Goal: Information Seeking & Learning: Compare options

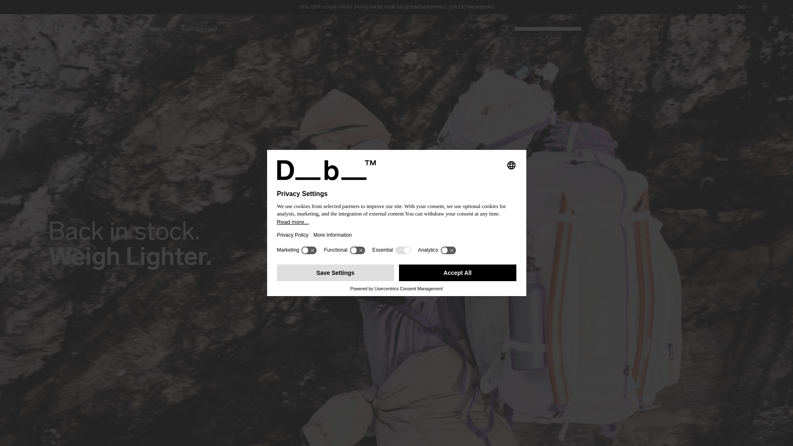
click at [346, 274] on button "Save Settings" at bounding box center [335, 272] width 117 height 17
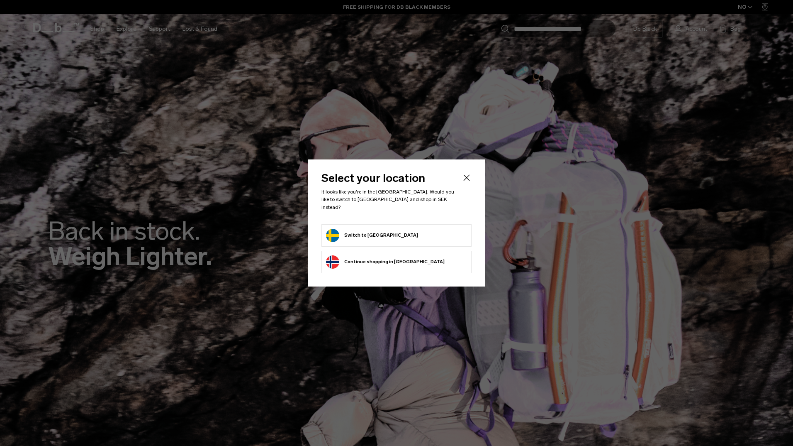
click at [466, 179] on icon "Close" at bounding box center [467, 178] width 10 height 10
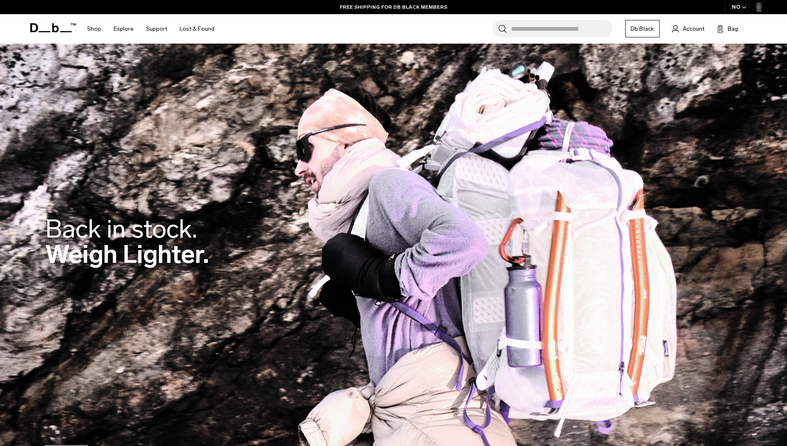
click at [740, 7] on div "NO" at bounding box center [739, 7] width 29 height 14
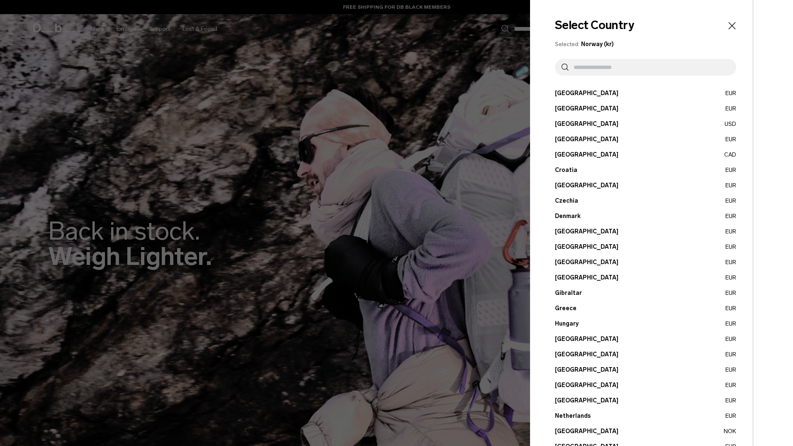
click at [568, 215] on button "Denmark EUR" at bounding box center [645, 216] width 181 height 9
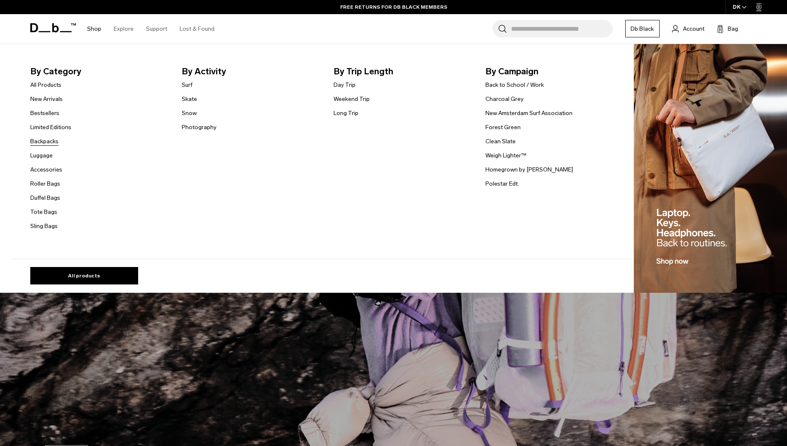
click at [48, 141] on link "Backpacks" at bounding box center [44, 141] width 28 height 9
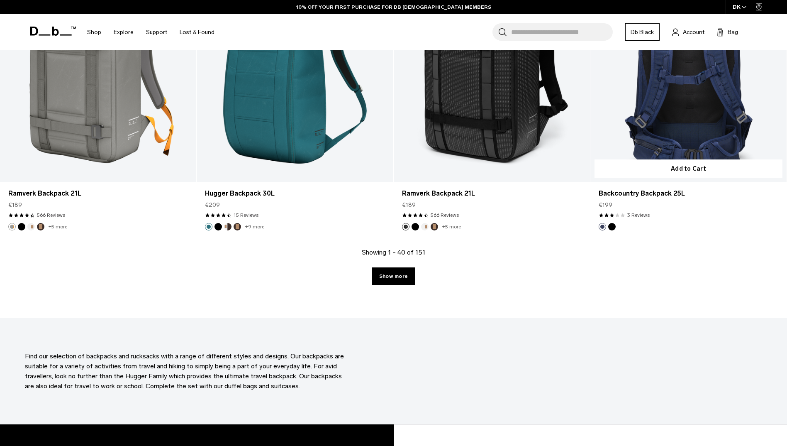
scroll to position [2870, 0]
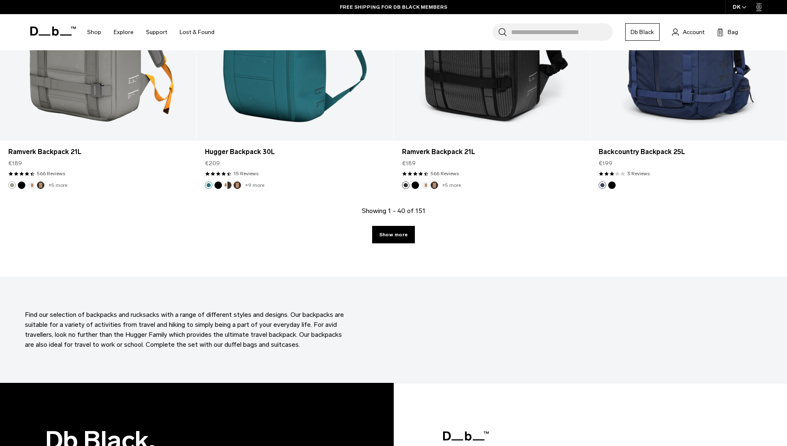
drag, startPoint x: 395, startPoint y: 239, endPoint x: 412, endPoint y: 253, distance: 22.4
click at [395, 239] on link "Show more" at bounding box center [393, 234] width 43 height 17
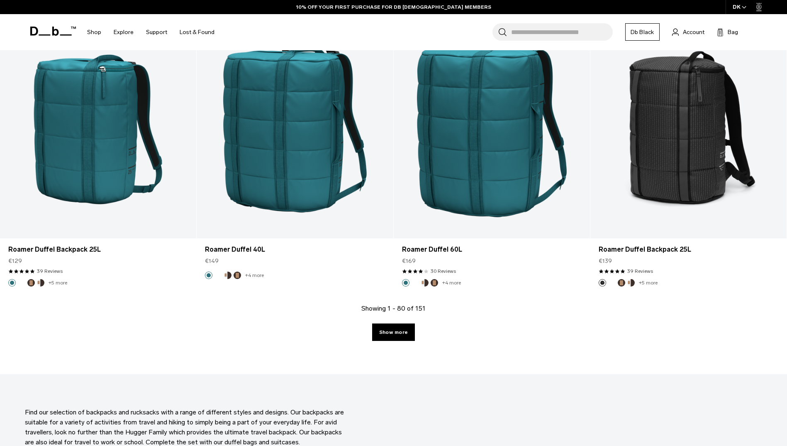
scroll to position [5656, 0]
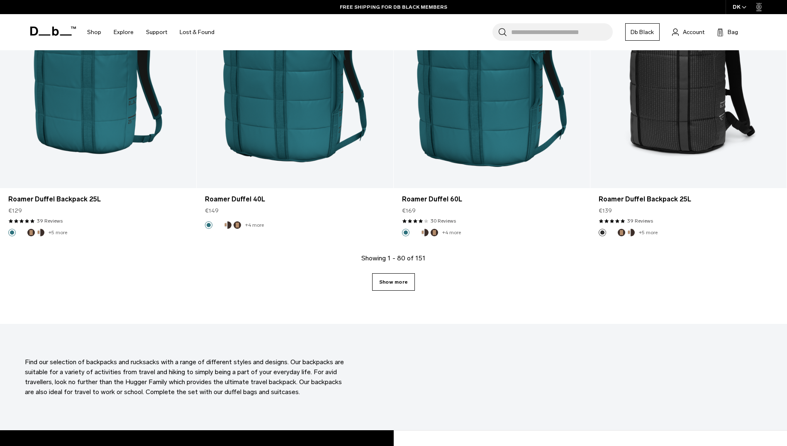
click at [395, 283] on link "Show more" at bounding box center [393, 281] width 43 height 17
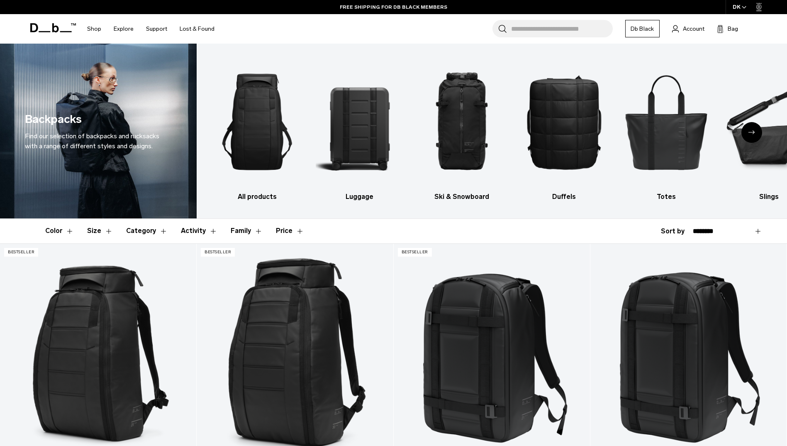
click at [754, 132] on icon "Next slide" at bounding box center [751, 132] width 7 height 4
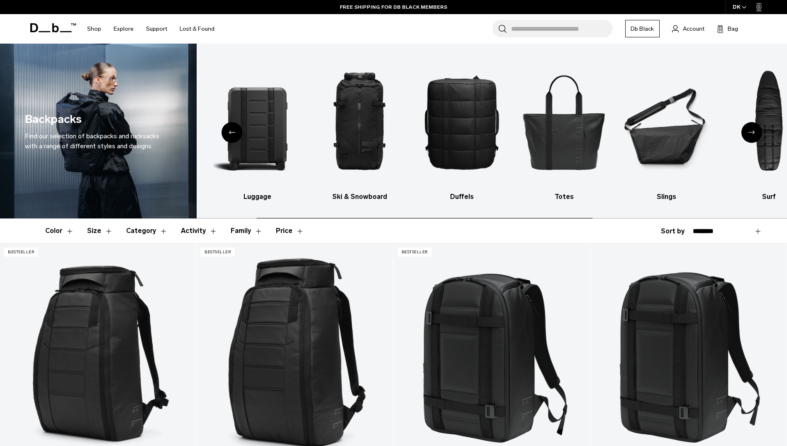
click at [754, 132] on icon "Next slide" at bounding box center [751, 132] width 7 height 4
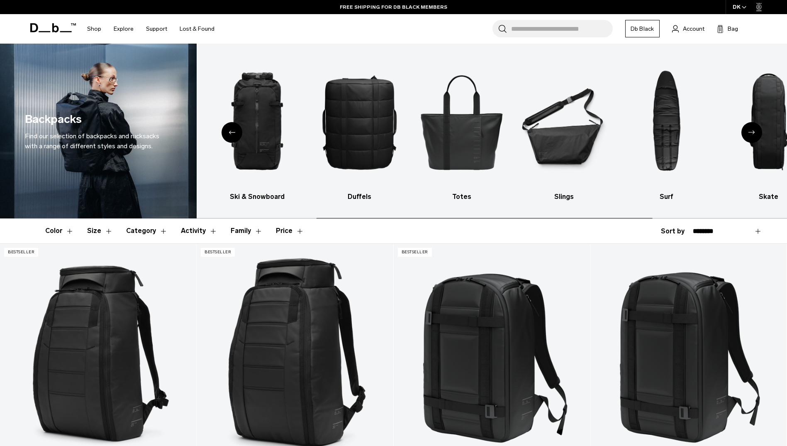
click at [754, 132] on icon "Next slide" at bounding box center [751, 132] width 7 height 4
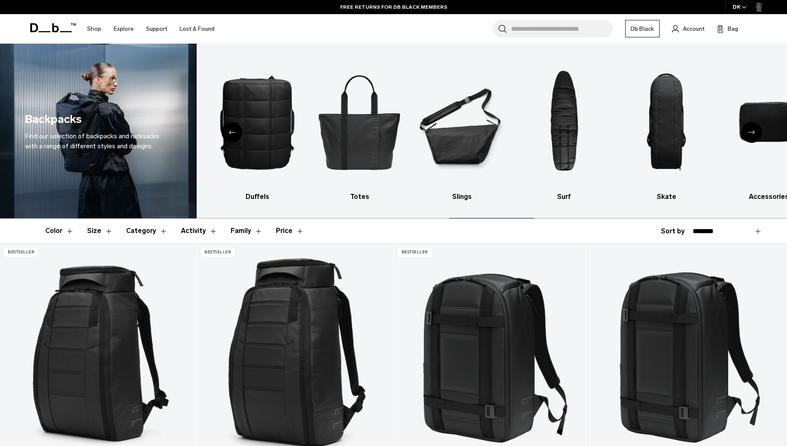
click at [754, 132] on icon "Next slide" at bounding box center [751, 132] width 7 height 4
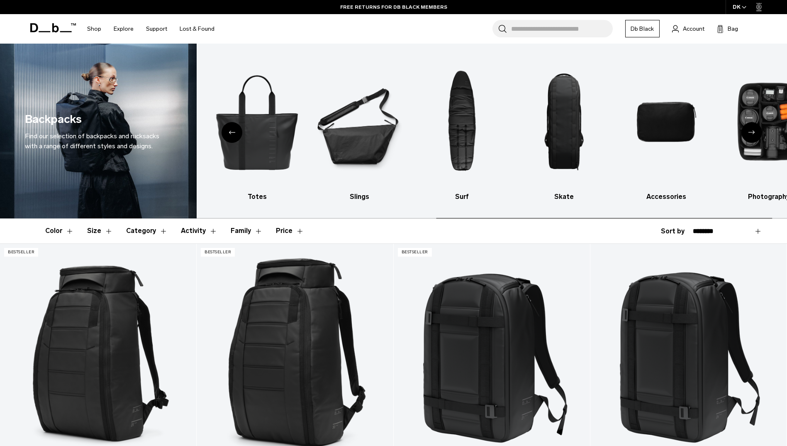
click at [754, 132] on icon "Next slide" at bounding box center [751, 132] width 7 height 4
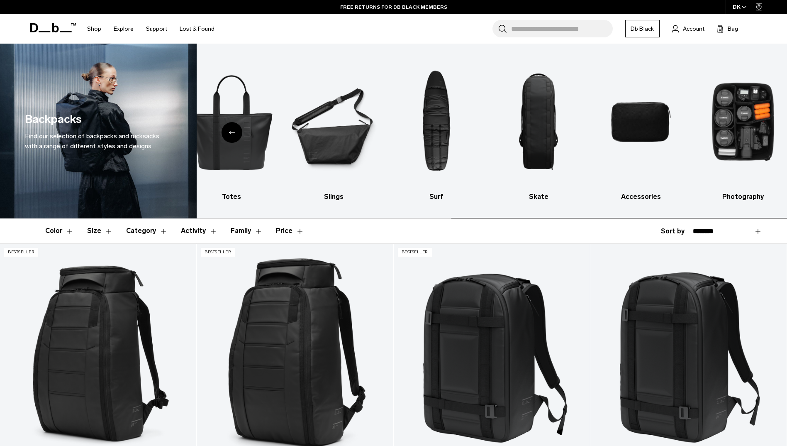
click at [754, 132] on img "10 / 10" at bounding box center [743, 122] width 88 height 132
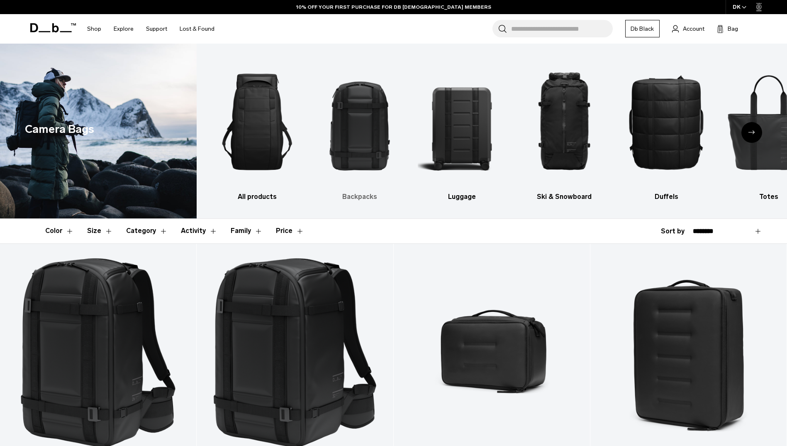
click at [361, 132] on img "2 / 10" at bounding box center [360, 122] width 88 height 132
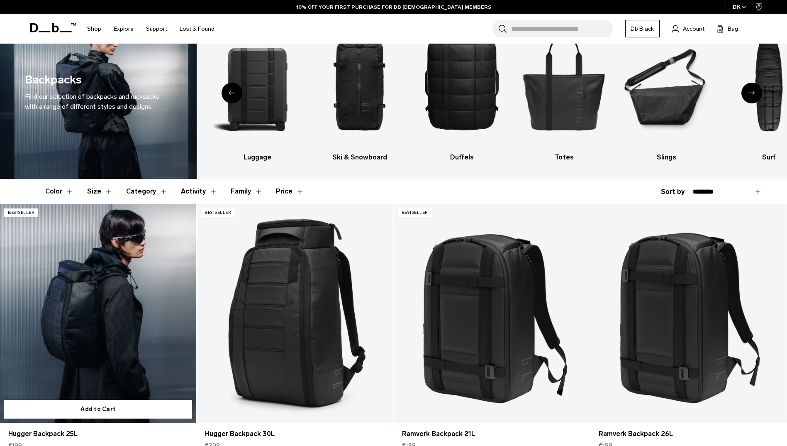
scroll to position [41, 0]
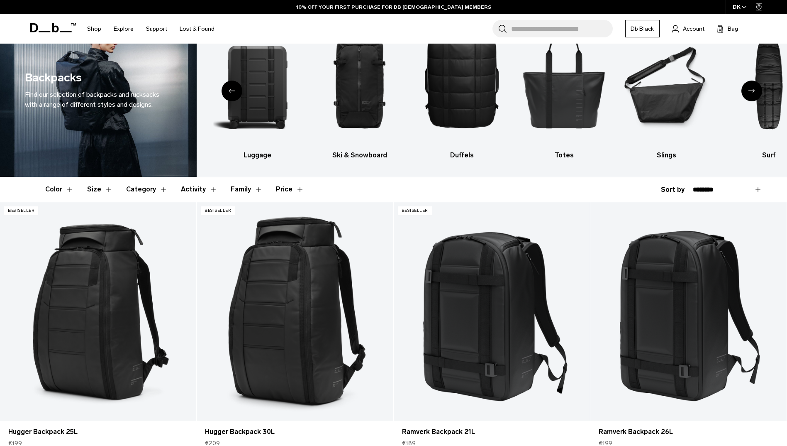
click at [93, 188] on button "Size" at bounding box center [100, 189] width 26 height 24
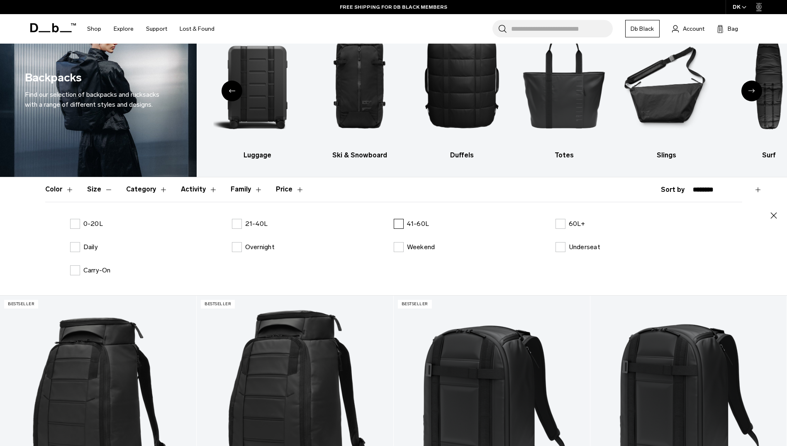
click at [397, 223] on label "41-60L" at bounding box center [412, 224] width 36 height 10
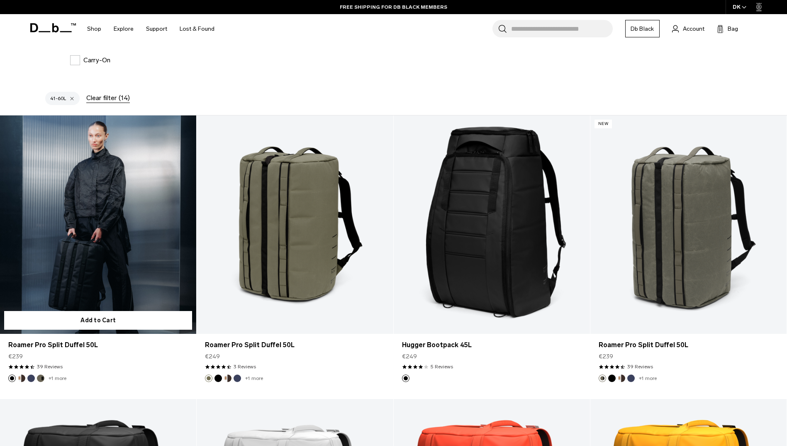
scroll to position [251, 0]
click at [84, 212] on link "Roamer Pro Split Duffel 50L" at bounding box center [98, 225] width 196 height 218
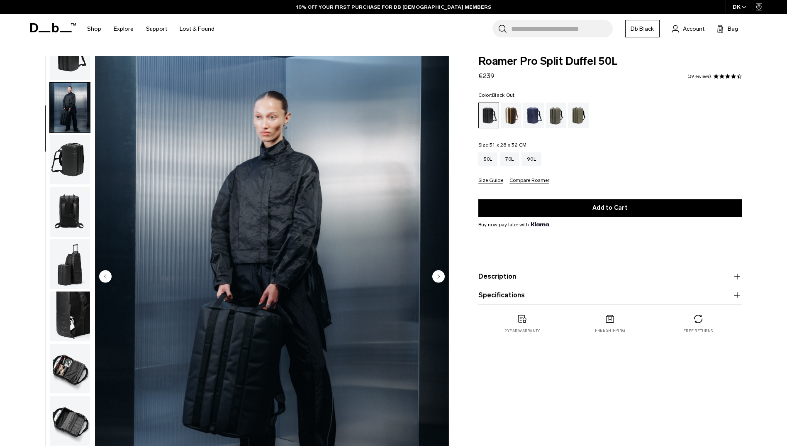
click at [71, 153] on img "button" at bounding box center [70, 160] width 40 height 50
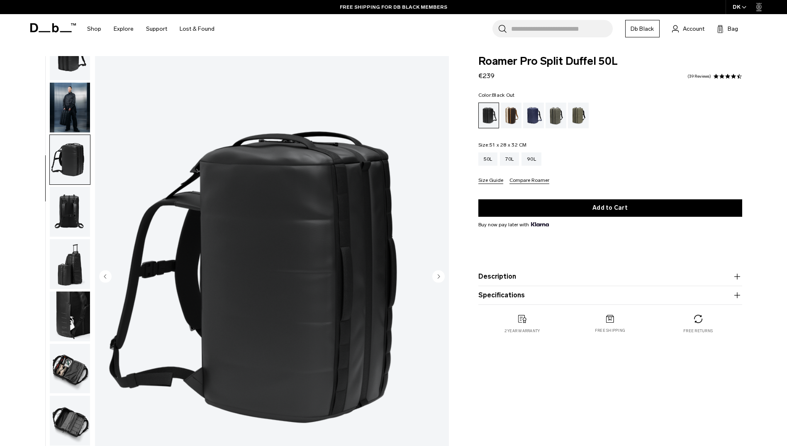
click at [71, 215] on img "button" at bounding box center [70, 212] width 40 height 50
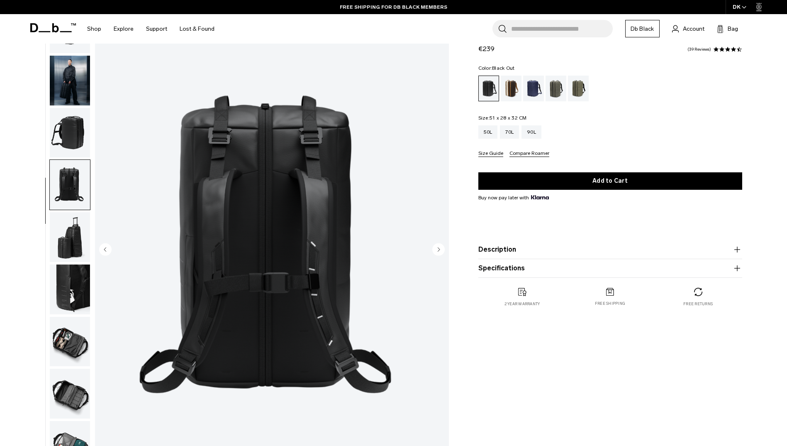
scroll to position [41, 0]
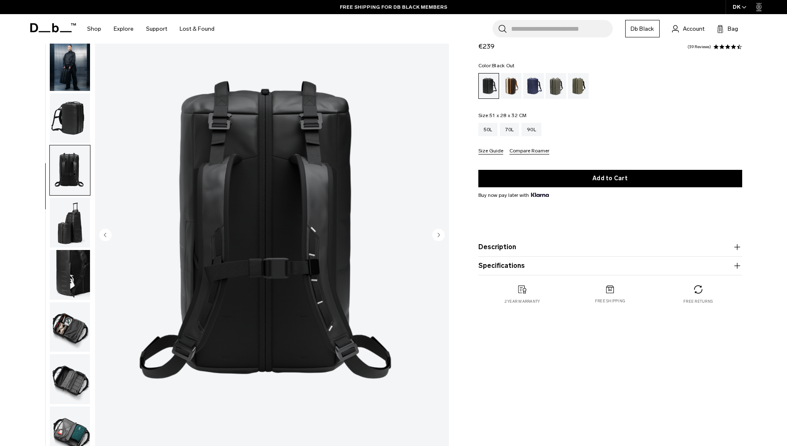
click at [71, 215] on img "button" at bounding box center [70, 222] width 40 height 50
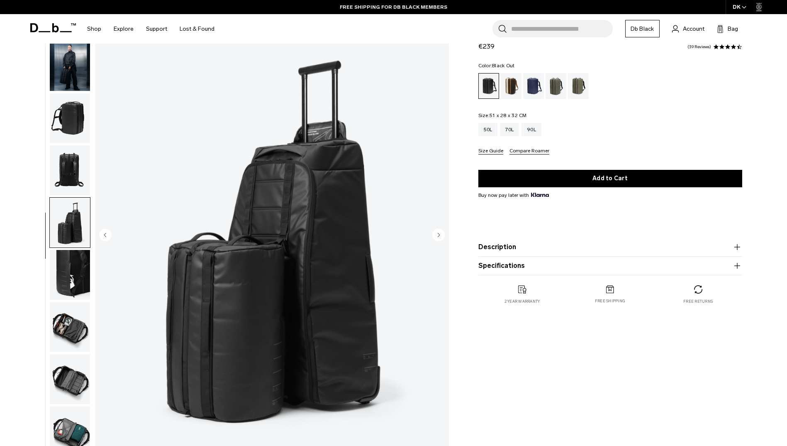
scroll to position [83, 0]
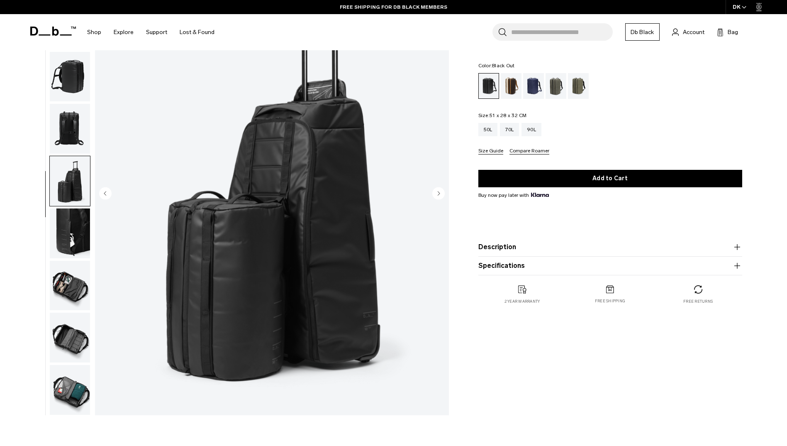
click at [71, 215] on img "button" at bounding box center [70, 233] width 40 height 50
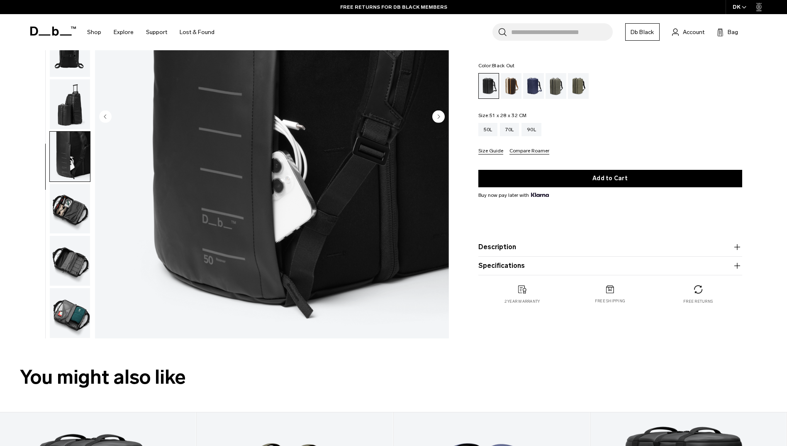
scroll to position [166, 0]
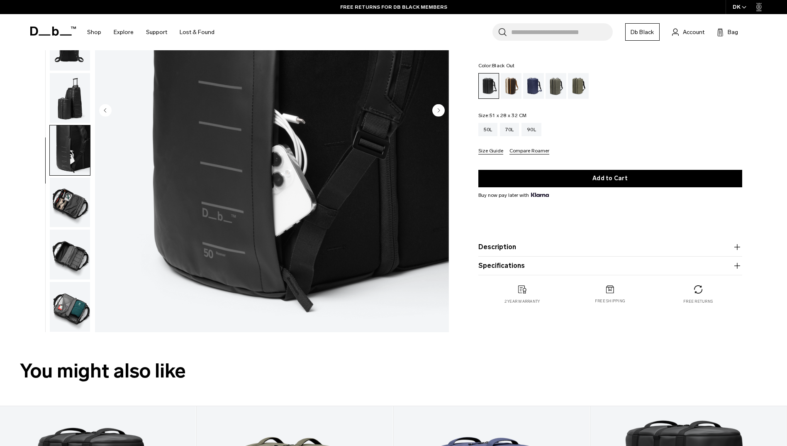
click at [71, 214] on img "button" at bounding box center [70, 203] width 40 height 50
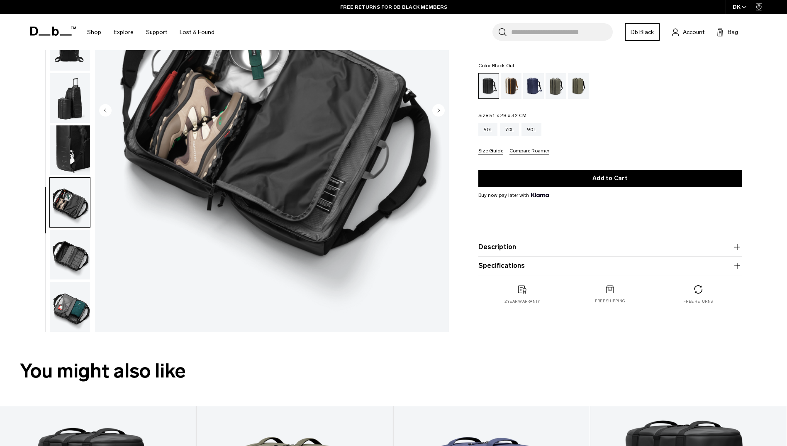
scroll to position [83, 0]
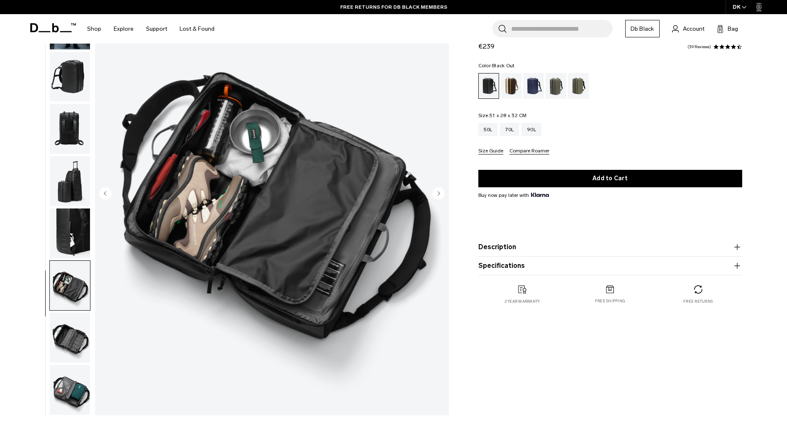
click at [69, 332] on img "button" at bounding box center [70, 337] width 40 height 50
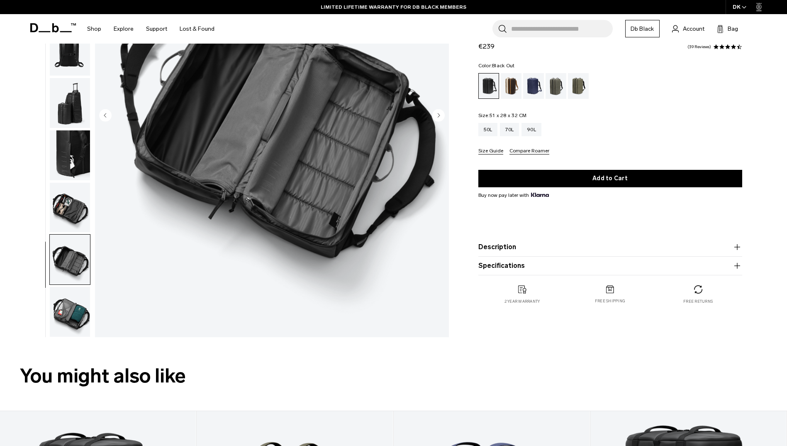
scroll to position [166, 0]
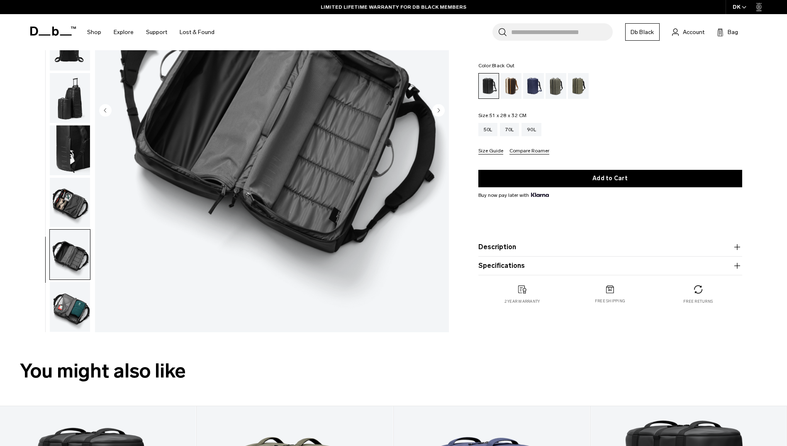
click at [73, 303] on img "button" at bounding box center [70, 307] width 40 height 50
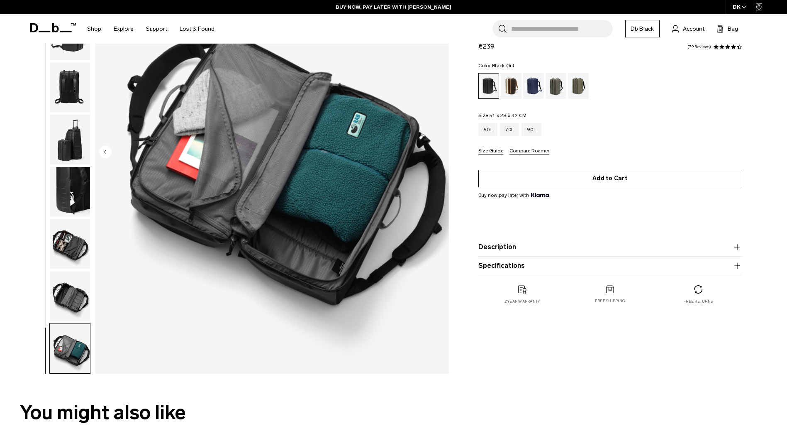
scroll to position [0, 0]
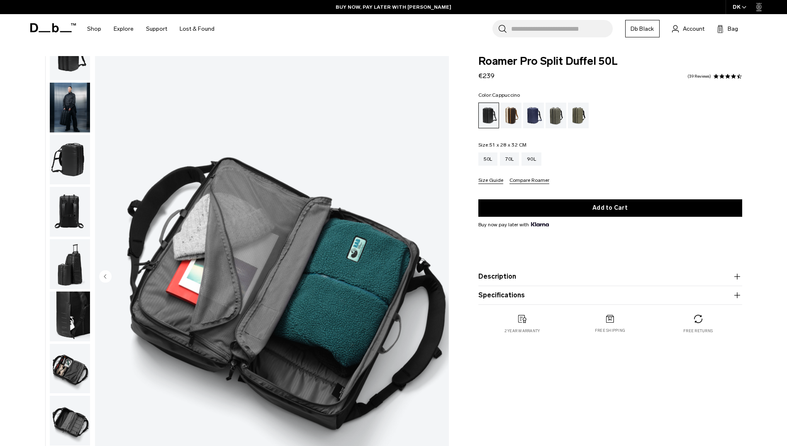
click at [512, 114] on div "Cappuccino" at bounding box center [511, 115] width 21 height 26
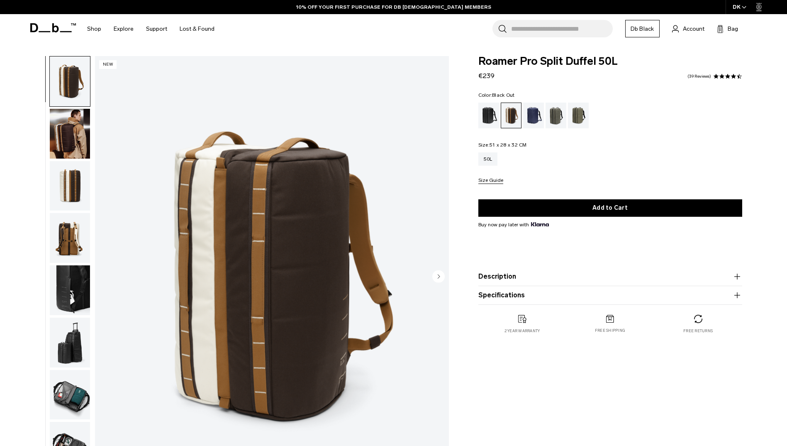
click at [487, 114] on div "Black Out" at bounding box center [488, 115] width 21 height 26
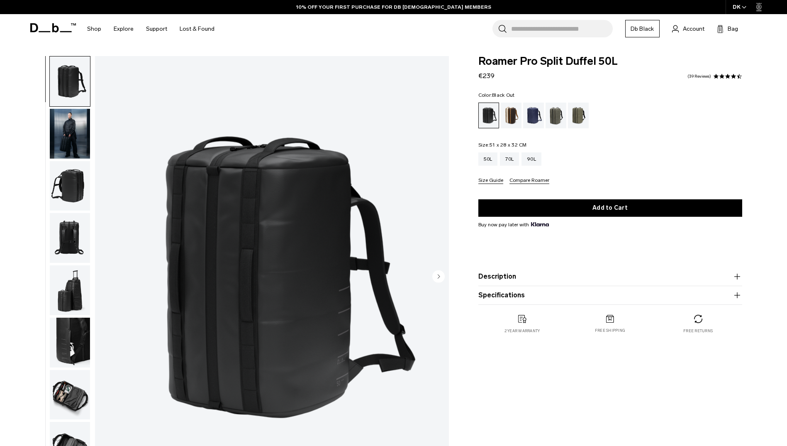
drag, startPoint x: 57, startPoint y: 187, endPoint x: 102, endPoint y: 174, distance: 46.2
click at [57, 187] on img "button" at bounding box center [70, 186] width 40 height 50
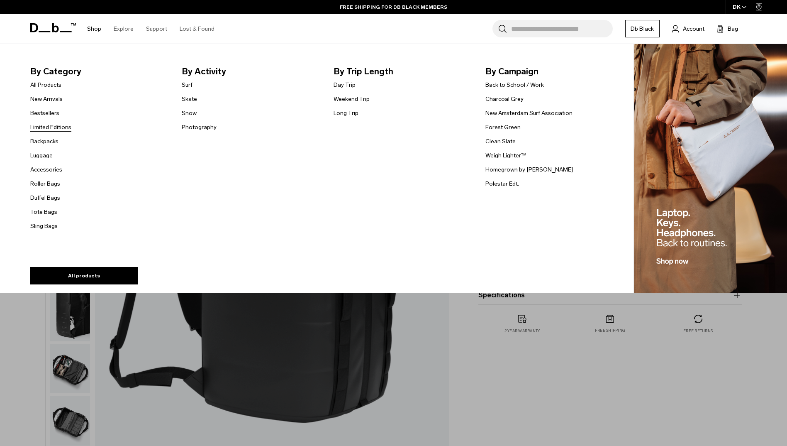
click at [57, 128] on link "Limited Editions" at bounding box center [50, 127] width 41 height 9
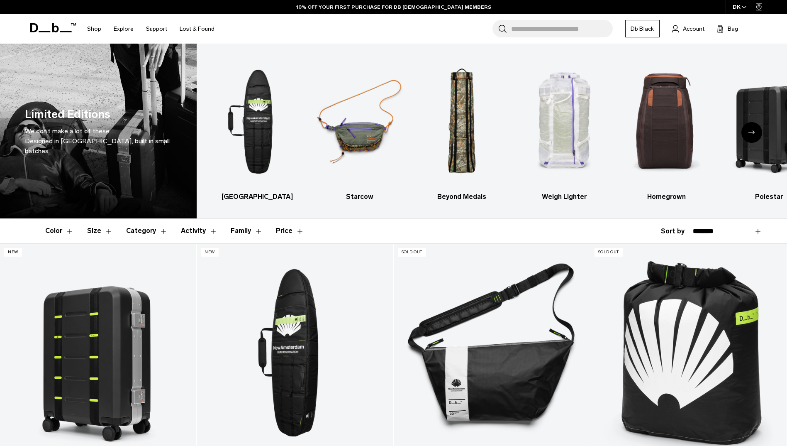
click at [753, 131] on icon "Next slide" at bounding box center [751, 132] width 7 height 4
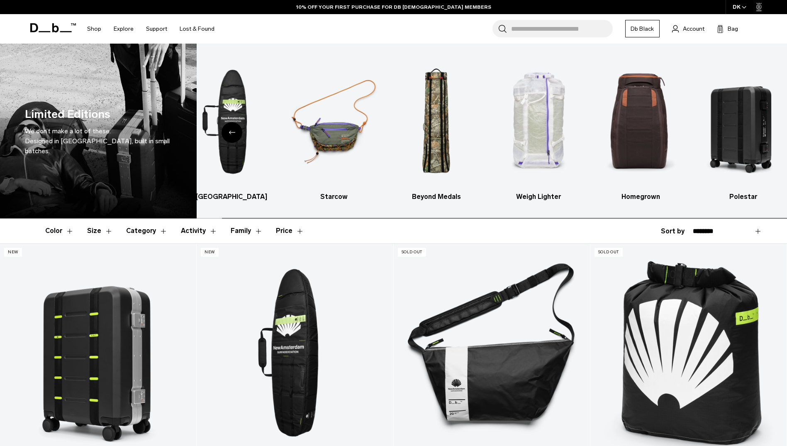
click at [753, 131] on img "6 / 6" at bounding box center [743, 122] width 88 height 132
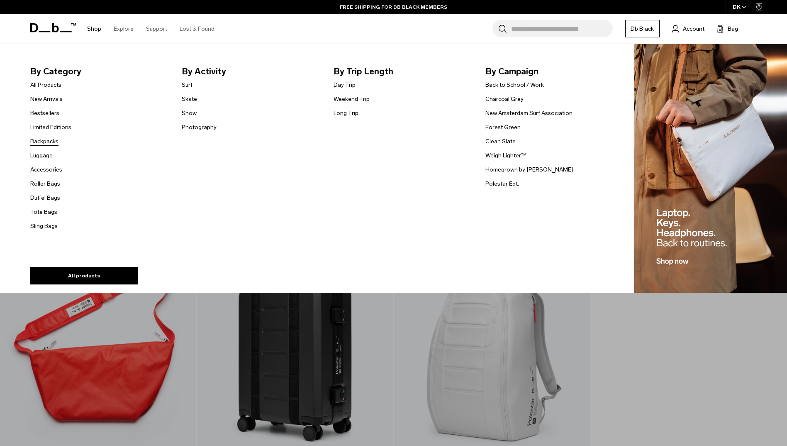
click at [49, 139] on link "Backpacks" at bounding box center [44, 141] width 28 height 9
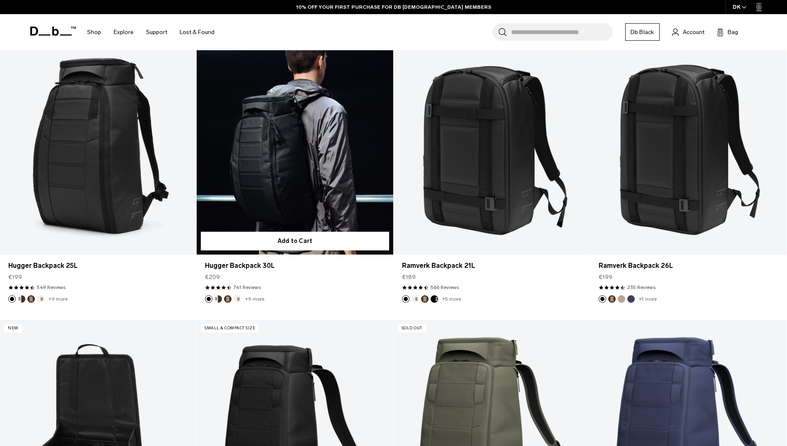
click at [276, 133] on link "Hugger Backpack 30L" at bounding box center [295, 145] width 196 height 218
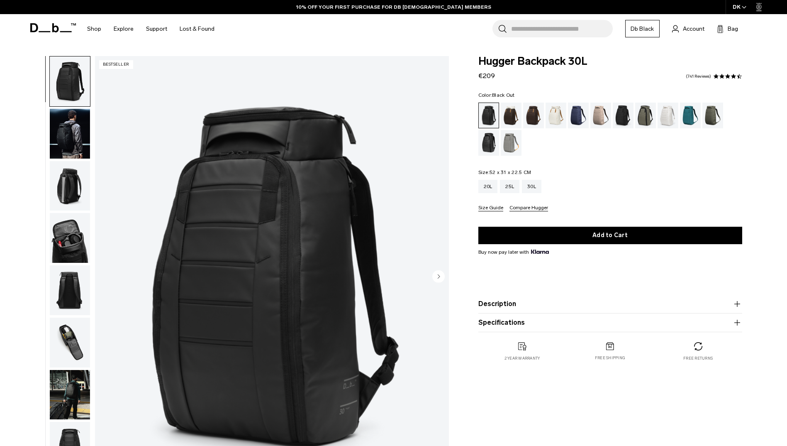
click at [73, 146] on img "button" at bounding box center [70, 134] width 40 height 50
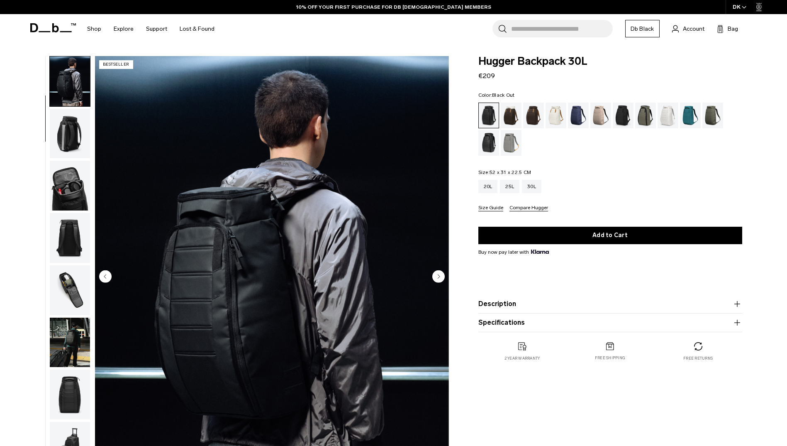
click at [73, 146] on img "button" at bounding box center [70, 134] width 40 height 50
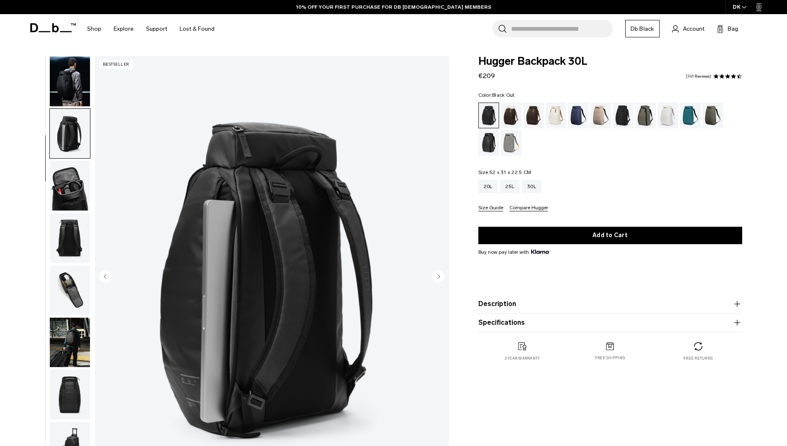
scroll to position [105, 0]
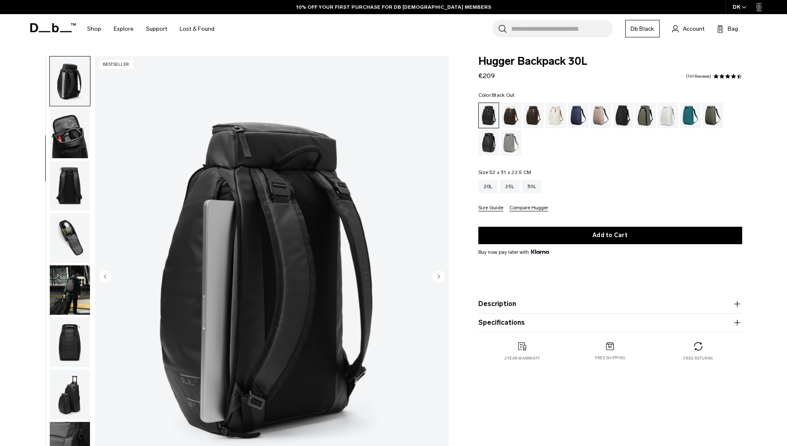
click at [73, 146] on img "button" at bounding box center [70, 133] width 40 height 50
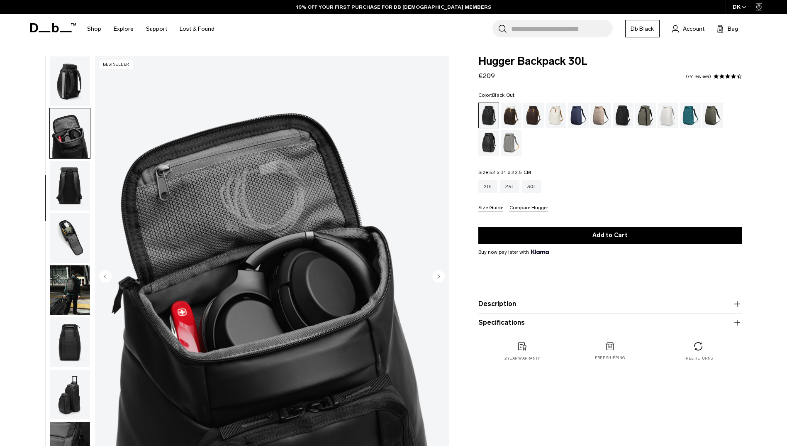
scroll to position [131, 0]
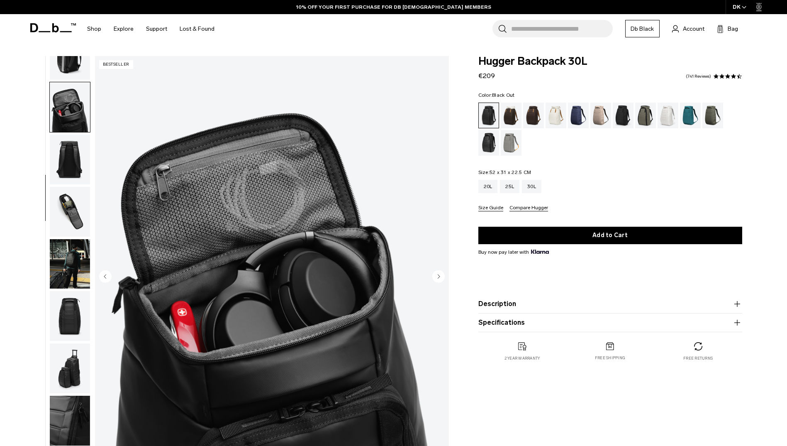
click at [73, 146] on img "button" at bounding box center [70, 159] width 40 height 50
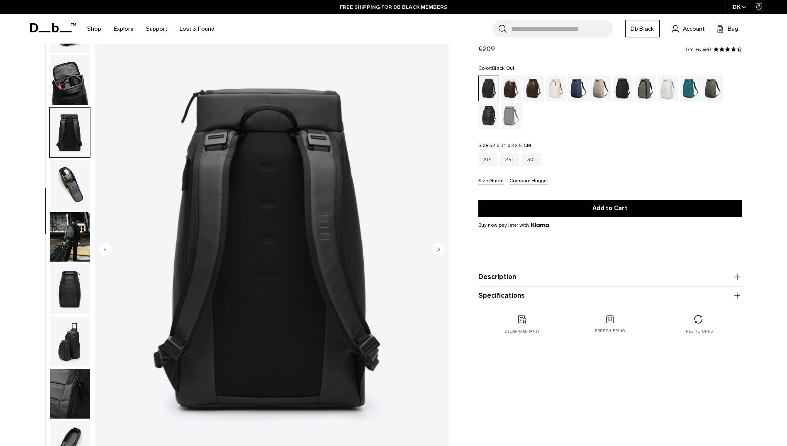
scroll to position [41, 0]
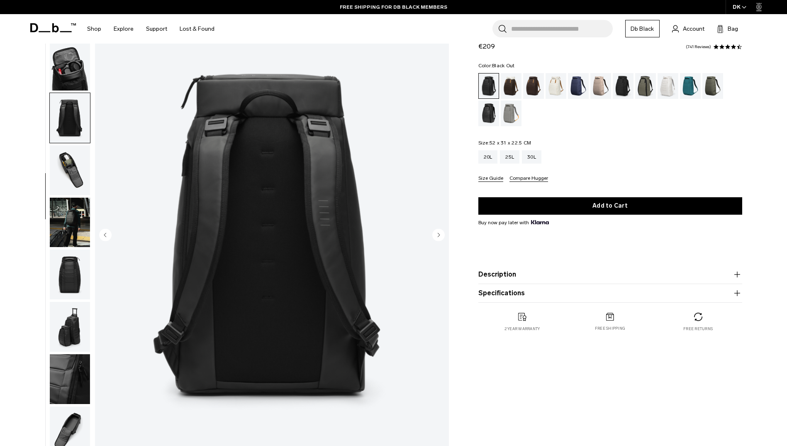
click at [69, 158] on img "button" at bounding box center [70, 170] width 40 height 50
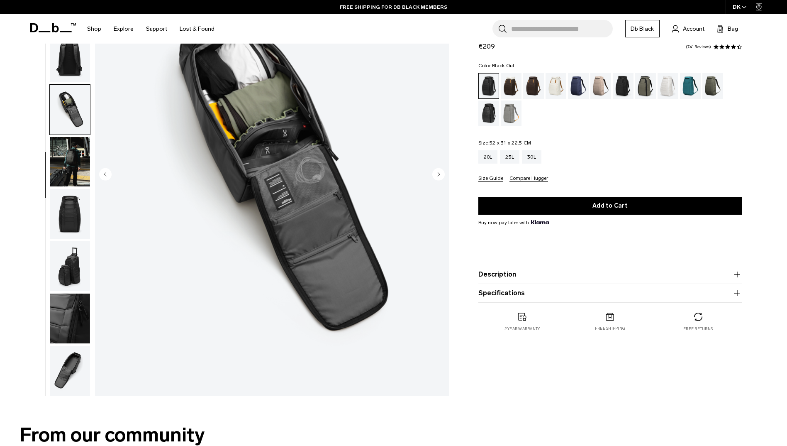
scroll to position [124, 0]
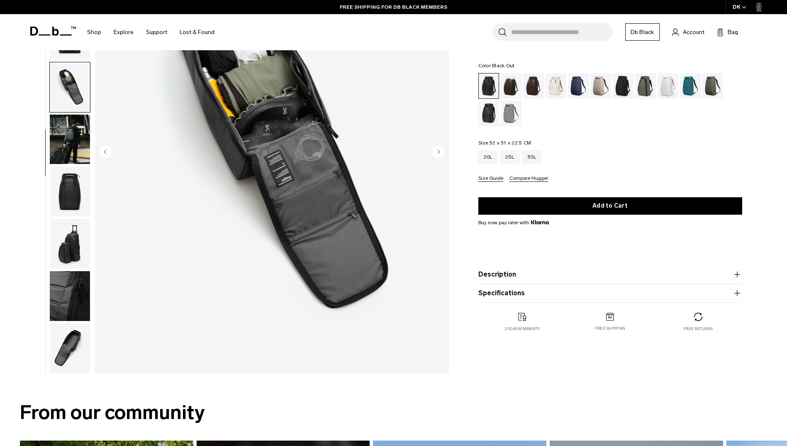
click at [71, 139] on img "button" at bounding box center [70, 140] width 40 height 50
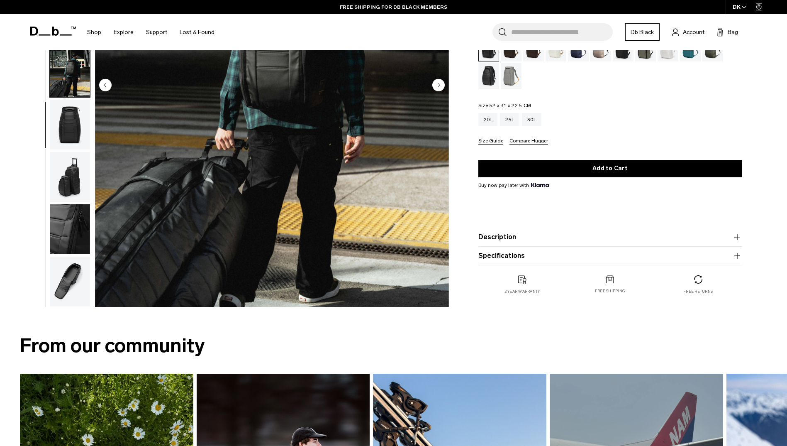
scroll to position [207, 0]
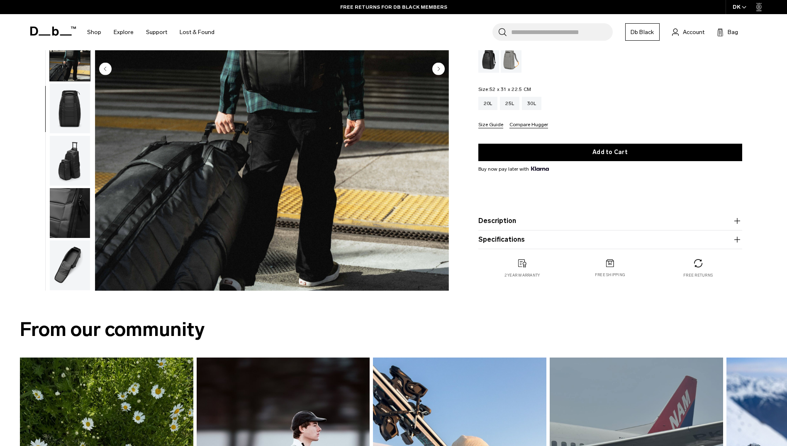
click at [70, 112] on img "button" at bounding box center [70, 108] width 40 height 50
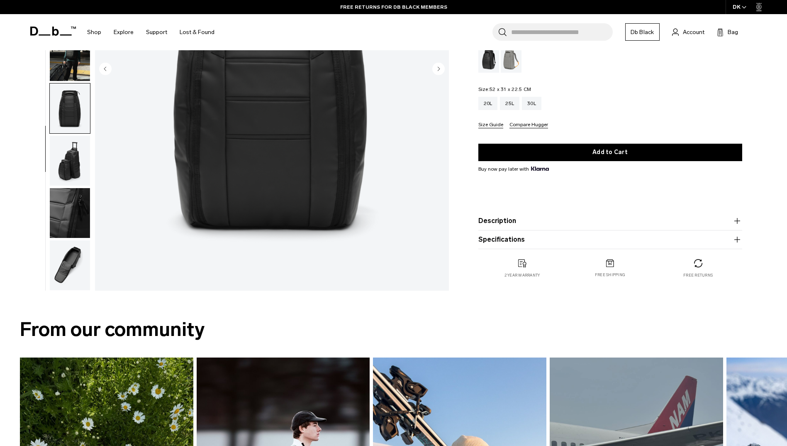
click at [74, 159] on img "button" at bounding box center [70, 161] width 40 height 50
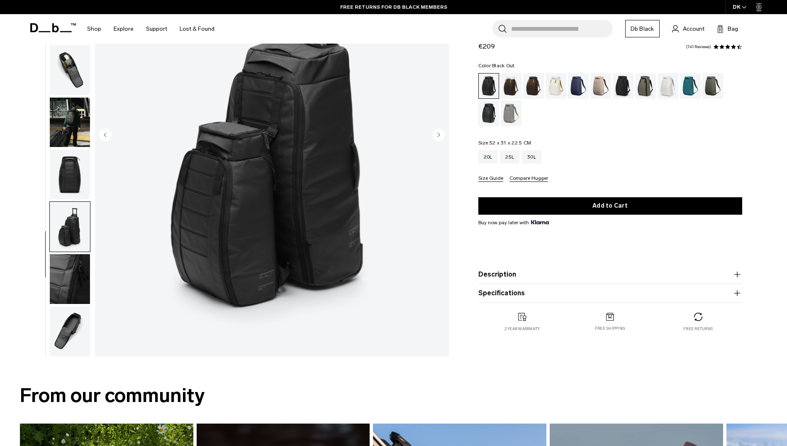
scroll to position [124, 0]
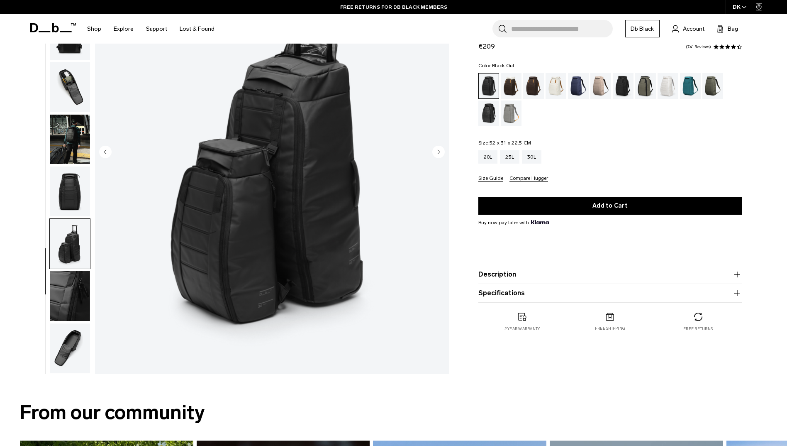
click at [73, 297] on img "button" at bounding box center [70, 296] width 40 height 50
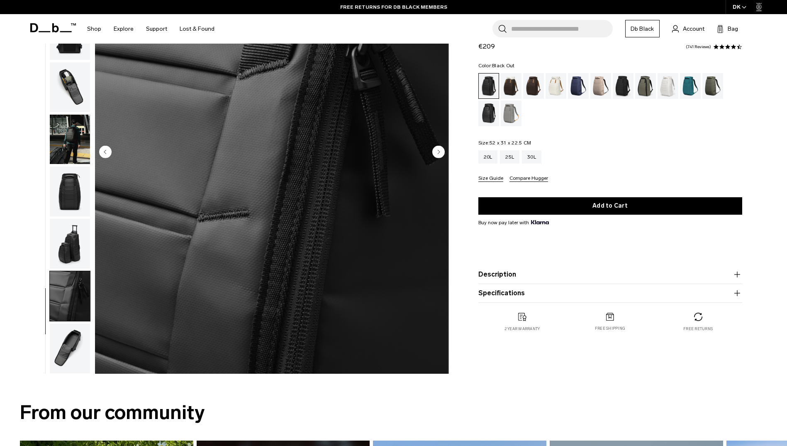
click at [70, 342] on img "button" at bounding box center [70, 348] width 40 height 50
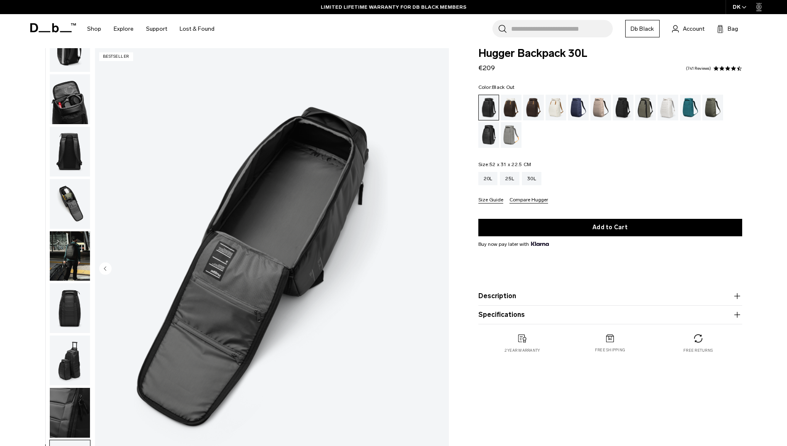
scroll to position [0, 0]
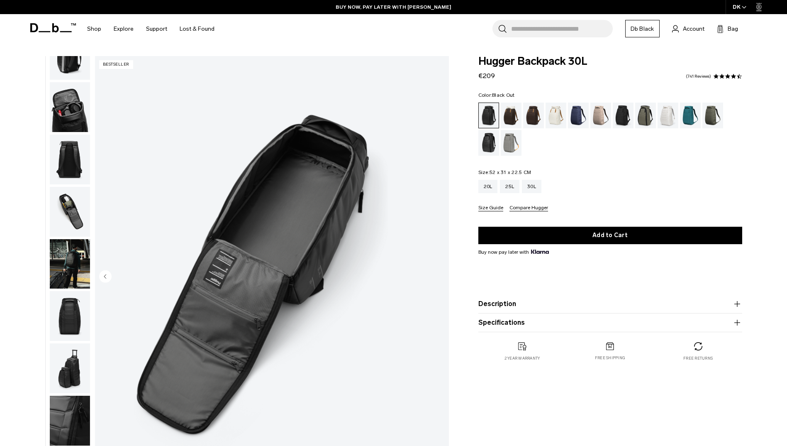
click at [71, 113] on img "button" at bounding box center [70, 107] width 40 height 50
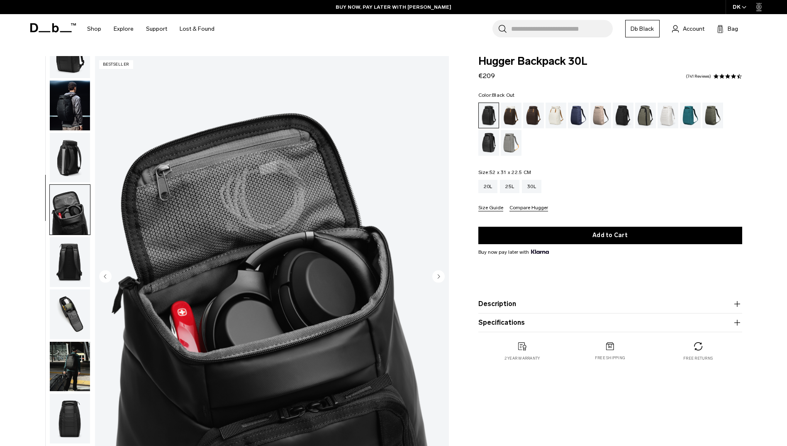
scroll to position [6, 0]
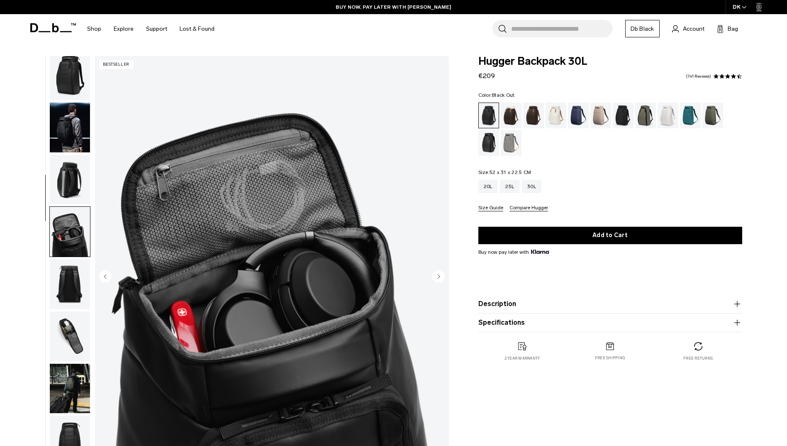
click at [68, 337] on img "button" at bounding box center [70, 336] width 40 height 50
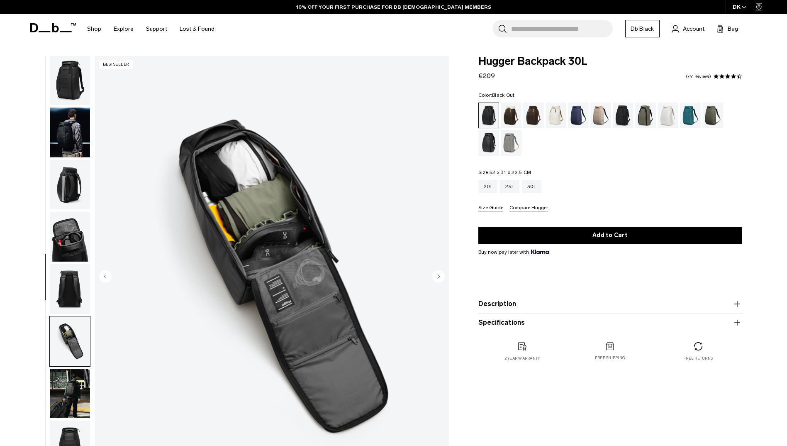
scroll to position [0, 0]
click at [74, 124] on img "button" at bounding box center [70, 134] width 40 height 50
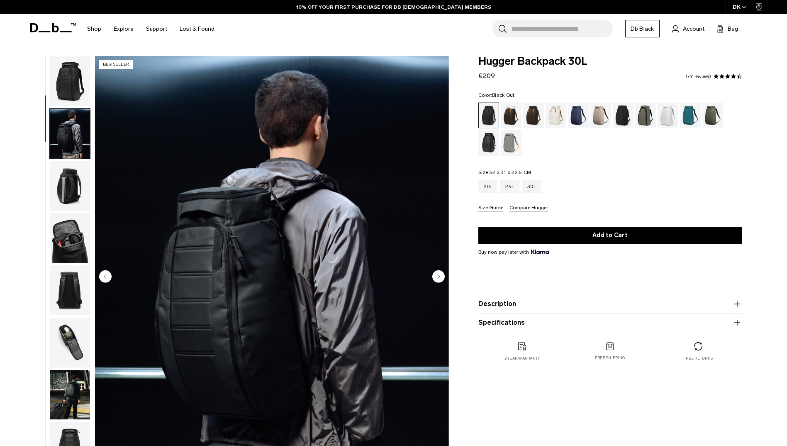
click at [72, 92] on img "button" at bounding box center [70, 81] width 40 height 50
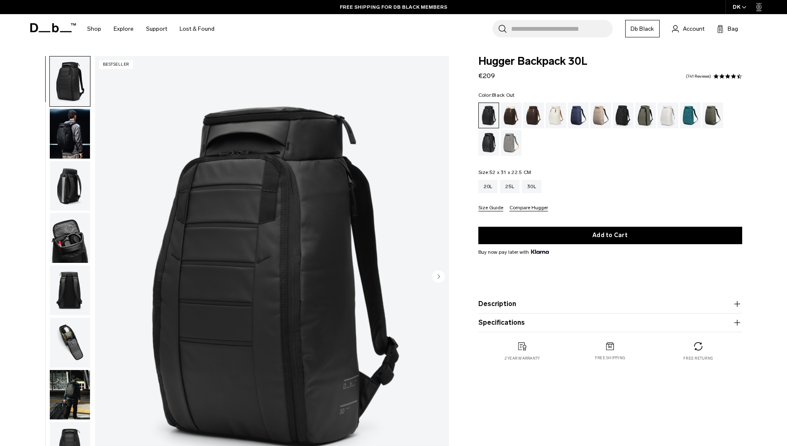
click at [70, 131] on img "button" at bounding box center [70, 134] width 40 height 50
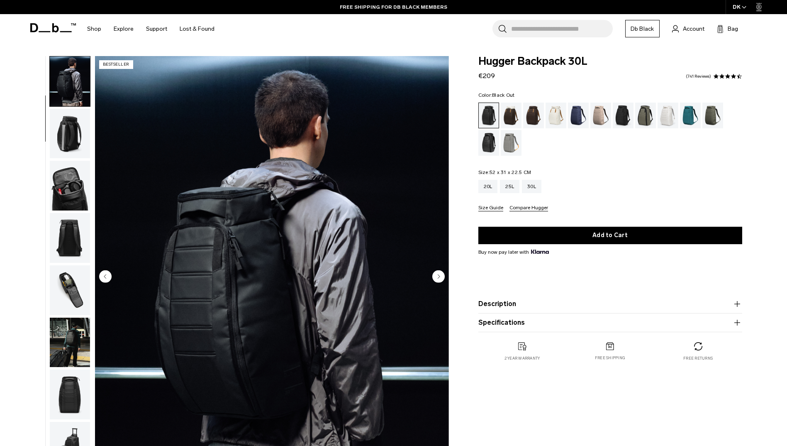
click at [71, 129] on img "button" at bounding box center [70, 134] width 40 height 50
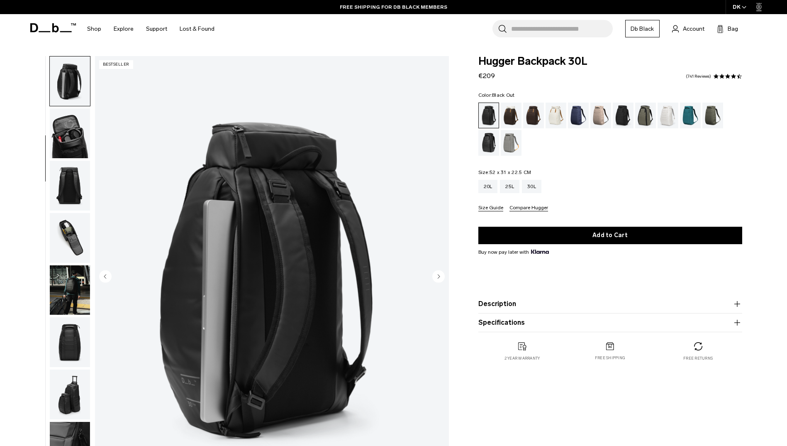
click at [71, 129] on img "button" at bounding box center [70, 133] width 40 height 50
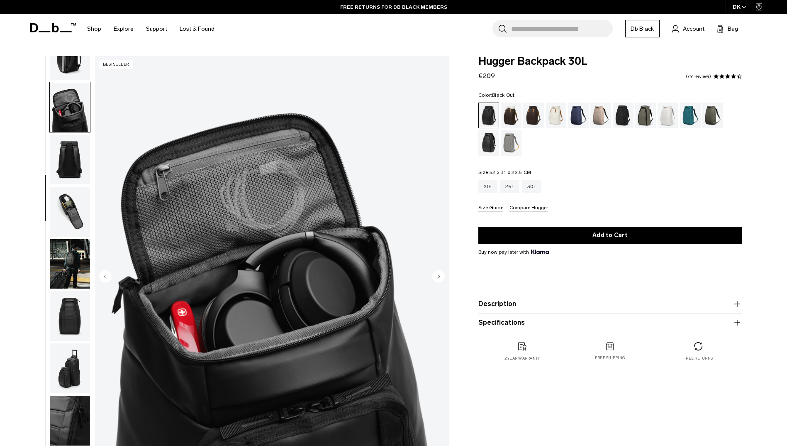
click at [75, 155] on img "button" at bounding box center [70, 159] width 40 height 50
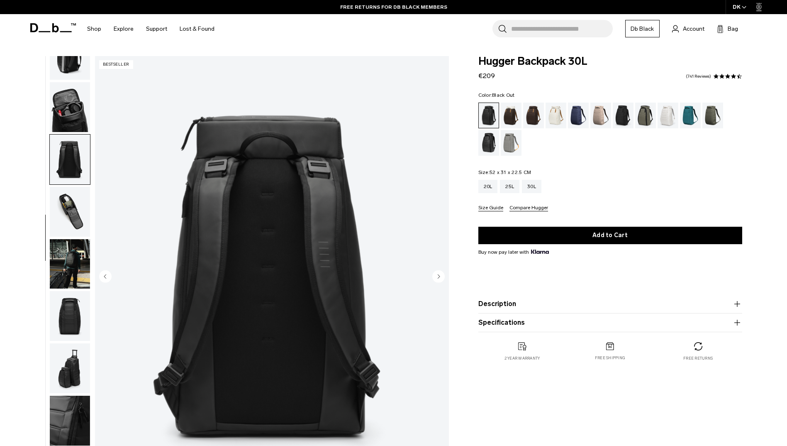
click at [66, 207] on img "button" at bounding box center [70, 212] width 40 height 50
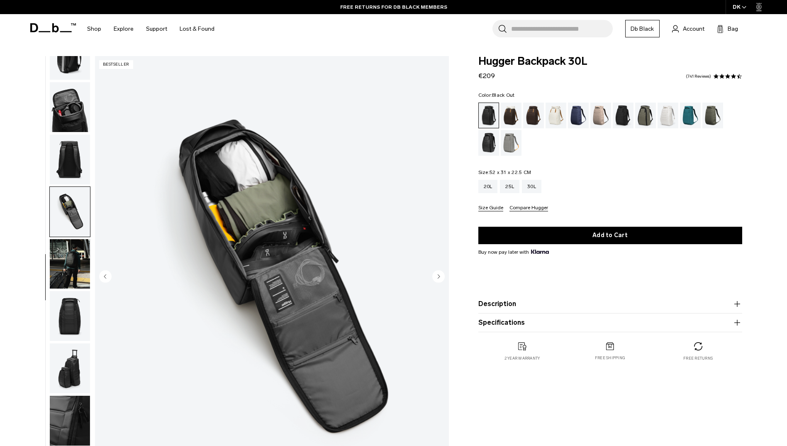
click at [68, 250] on img "button" at bounding box center [70, 264] width 40 height 50
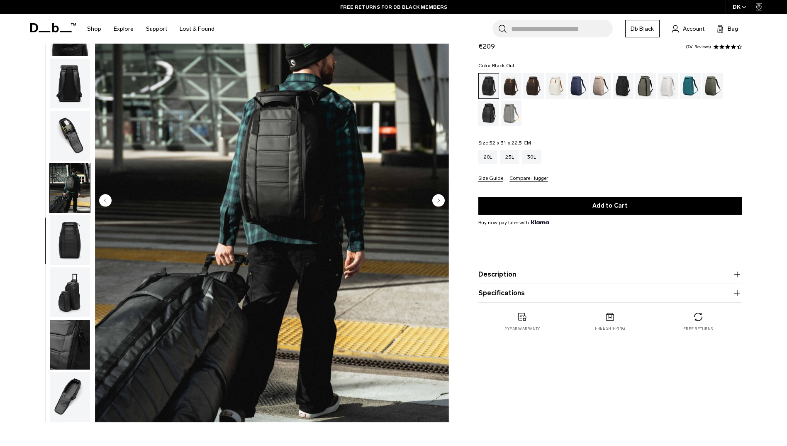
scroll to position [83, 0]
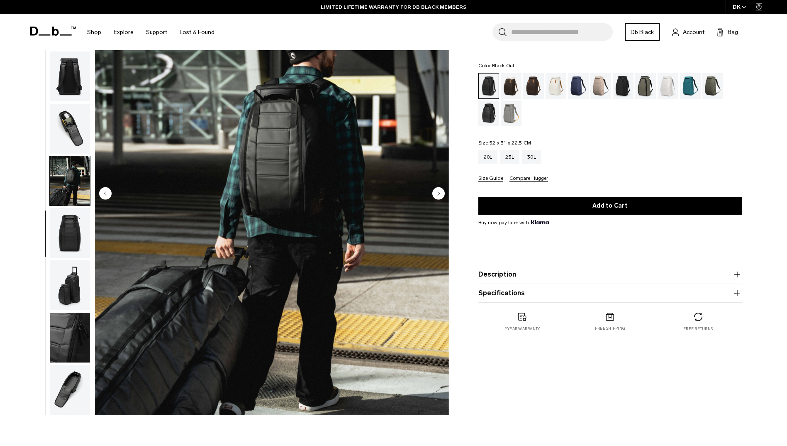
click at [70, 232] on img "button" at bounding box center [70, 233] width 40 height 50
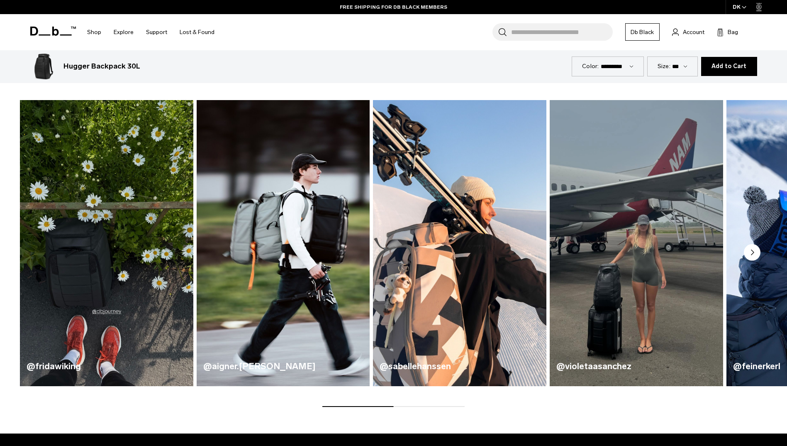
scroll to position [498, 0]
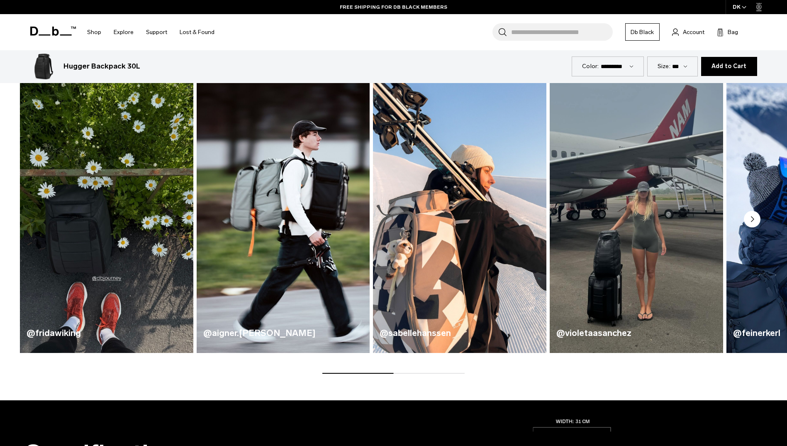
click at [751, 217] on circle "Next slide" at bounding box center [752, 219] width 17 height 17
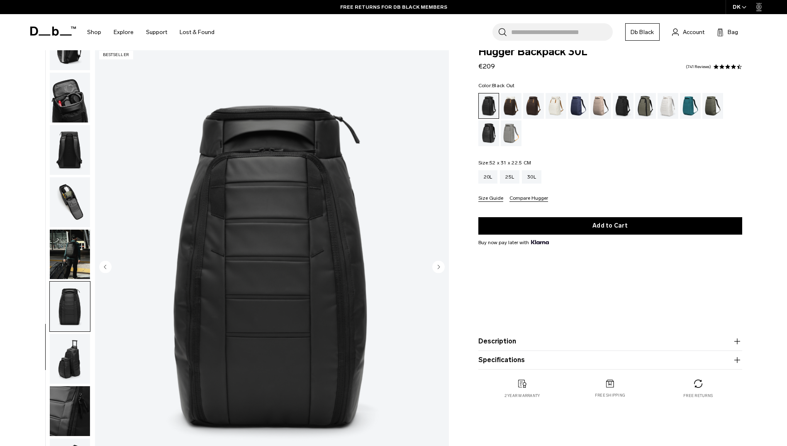
scroll to position [0, 0]
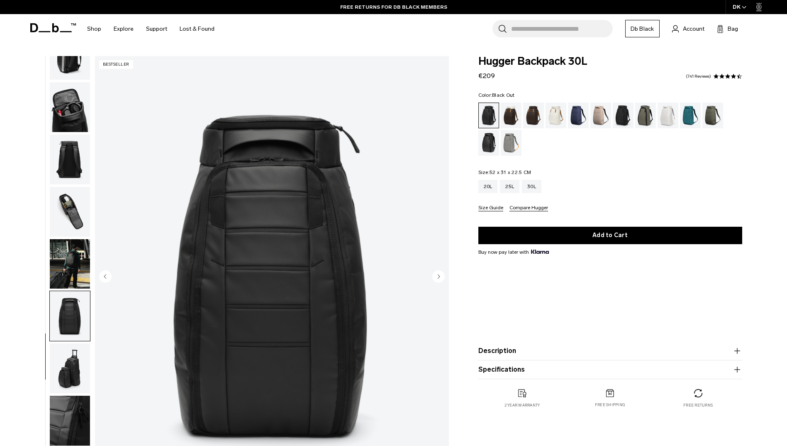
click at [79, 112] on img "button" at bounding box center [70, 107] width 40 height 50
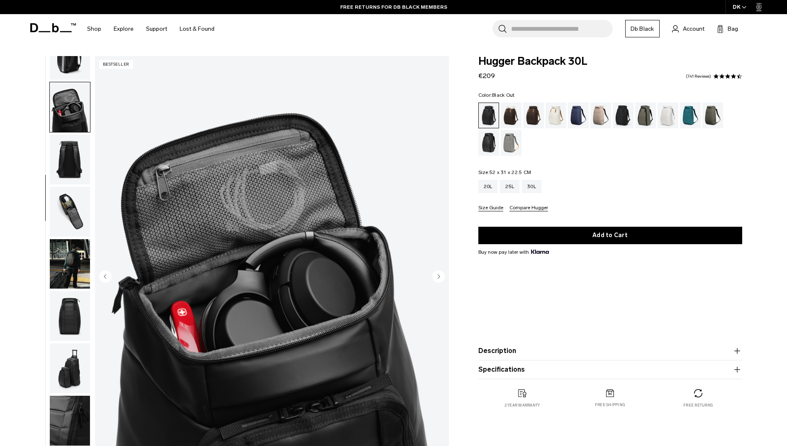
click at [76, 156] on img "button" at bounding box center [70, 159] width 40 height 50
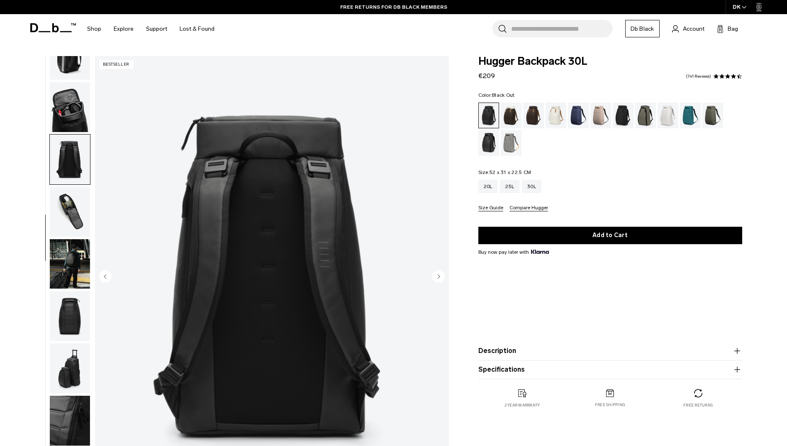
click at [73, 207] on img "button" at bounding box center [70, 212] width 40 height 50
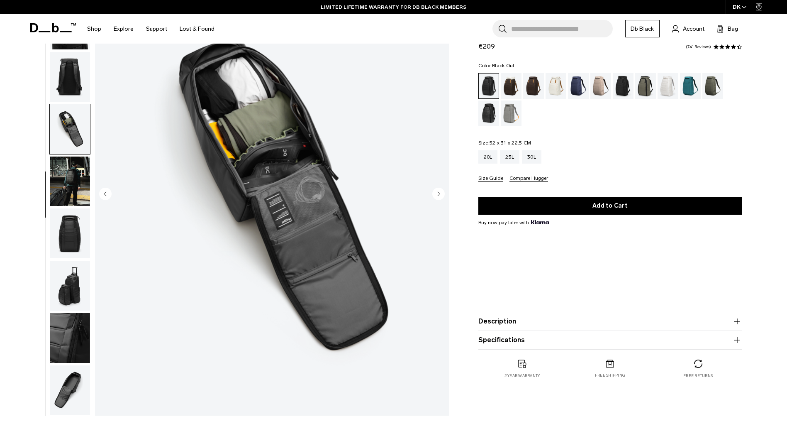
scroll to position [83, 0]
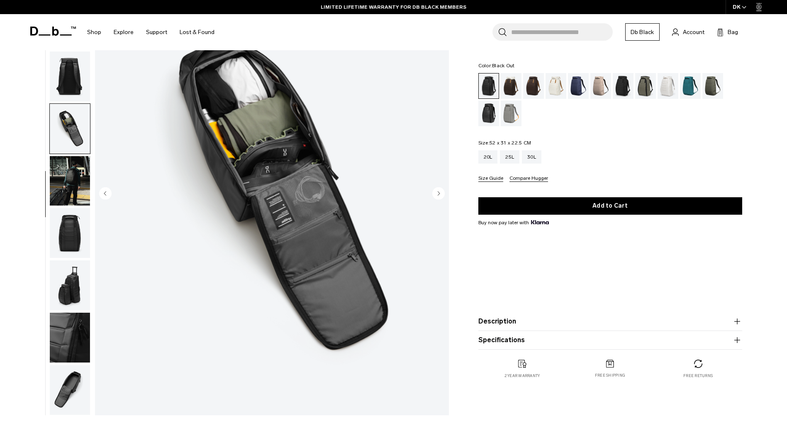
click at [71, 183] on img "button" at bounding box center [70, 181] width 40 height 50
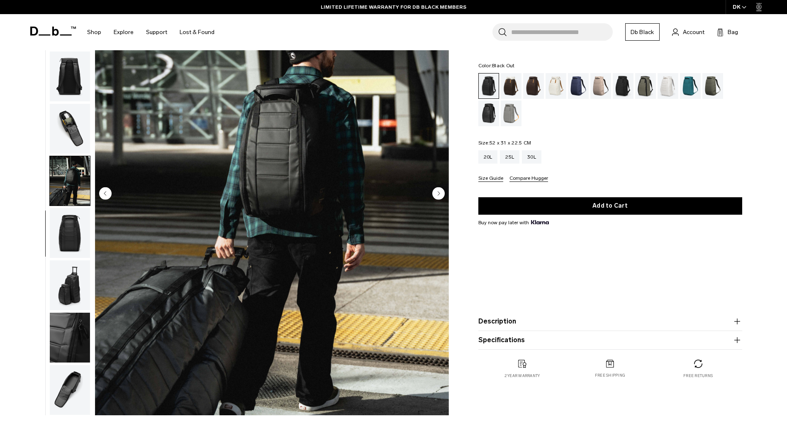
click at [67, 226] on img "button" at bounding box center [70, 233] width 40 height 50
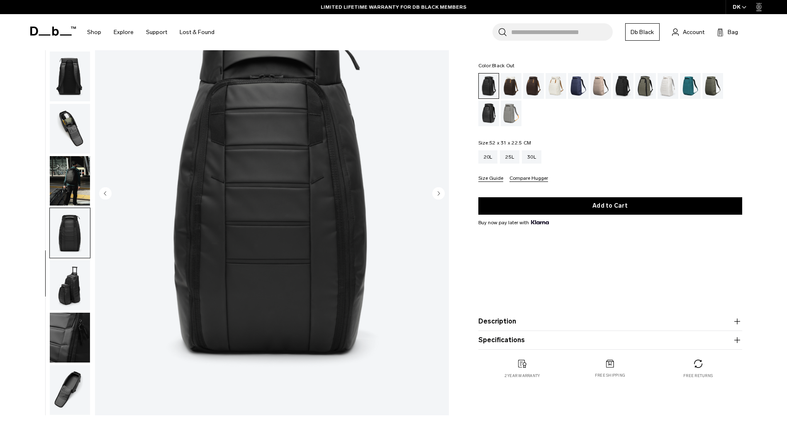
click at [70, 278] on img "button" at bounding box center [70, 285] width 40 height 50
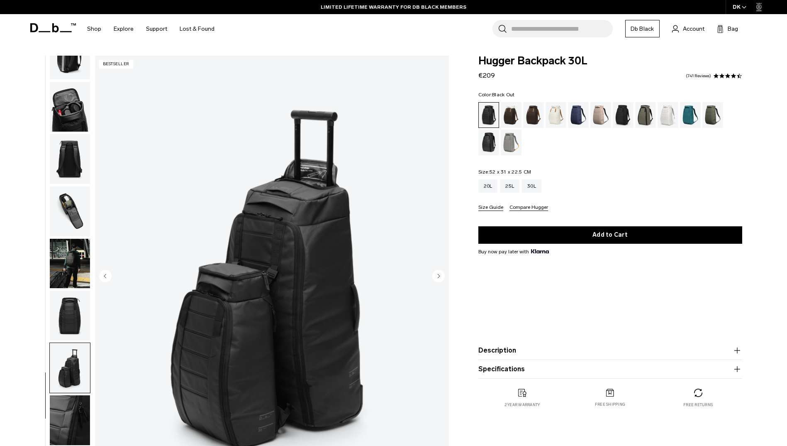
scroll to position [0, 0]
